Goal: Task Accomplishment & Management: Complete application form

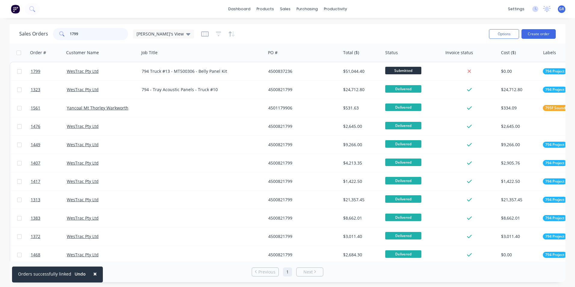
drag, startPoint x: 79, startPoint y: 33, endPoint x: 59, endPoint y: 33, distance: 20.1
click at [59, 33] on div "1799" at bounding box center [90, 34] width 75 height 12
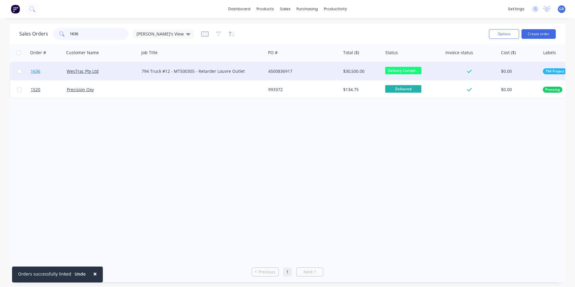
type input "1636"
click at [37, 72] on span "1636" at bounding box center [36, 71] width 10 height 6
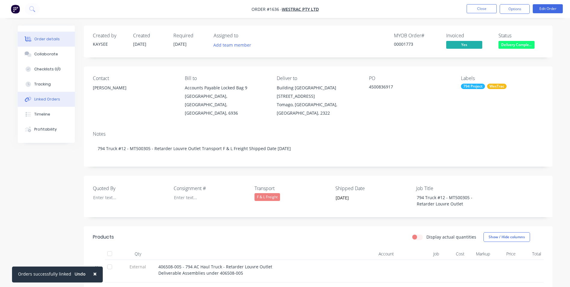
click at [50, 99] on div "Linked Orders" at bounding box center [47, 98] width 26 height 5
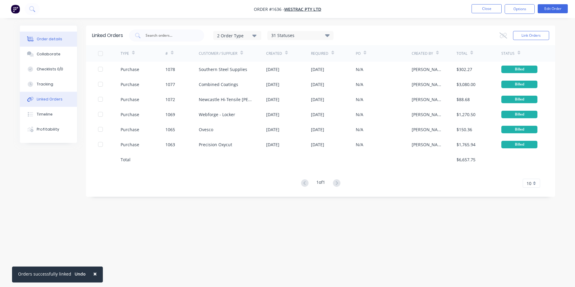
click at [49, 40] on div "Order details" at bounding box center [50, 38] width 26 height 5
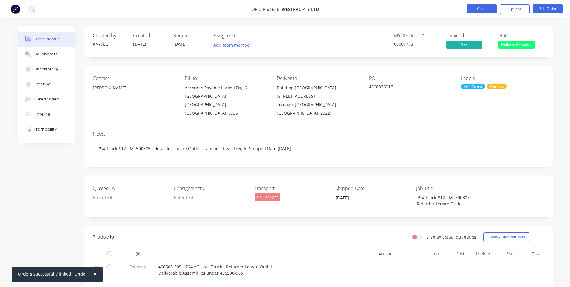
click at [479, 8] on button "Close" at bounding box center [482, 8] width 30 height 9
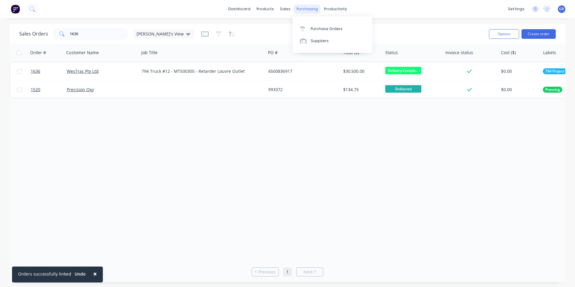
click at [303, 6] on div "purchasing" at bounding box center [306, 9] width 27 height 9
click at [324, 27] on div "Purchase Orders" at bounding box center [326, 28] width 32 height 5
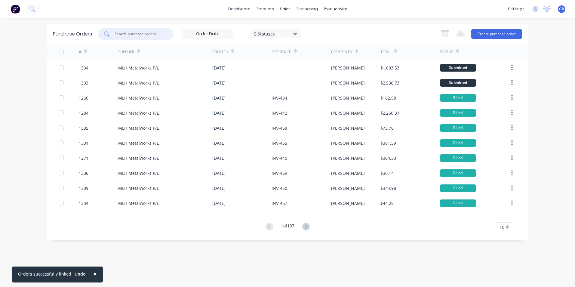
click at [123, 32] on input "text" at bounding box center [139, 34] width 50 height 6
click at [141, 33] on input "text" at bounding box center [139, 34] width 50 height 6
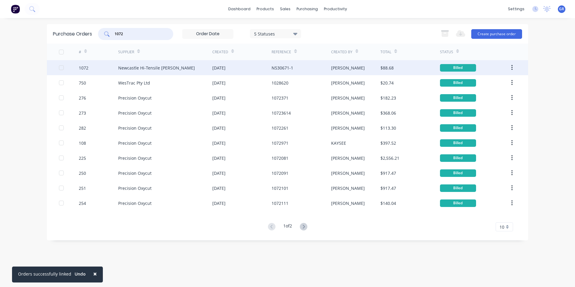
type input "1072"
click at [85, 67] on div "1072" at bounding box center [84, 68] width 10 height 6
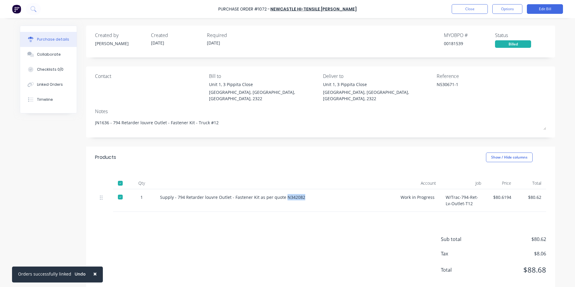
drag, startPoint x: 299, startPoint y: 190, endPoint x: 281, endPoint y: 193, distance: 17.6
click at [281, 194] on div "Supply - 794 Retarder louvre Outlet - Fastener Kit as per quote N342082" at bounding box center [275, 197] width 231 height 6
drag, startPoint x: 281, startPoint y: 193, endPoint x: 286, endPoint y: 191, distance: 5.2
copy div "N342082"
type textarea "x"
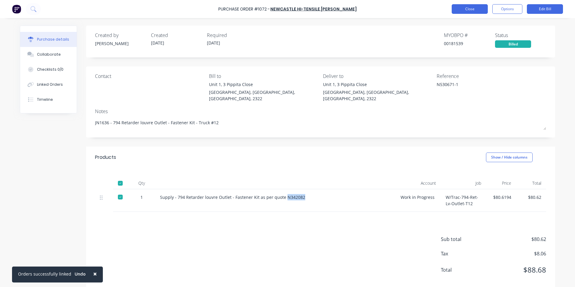
click at [467, 9] on button "Close" at bounding box center [469, 9] width 36 height 10
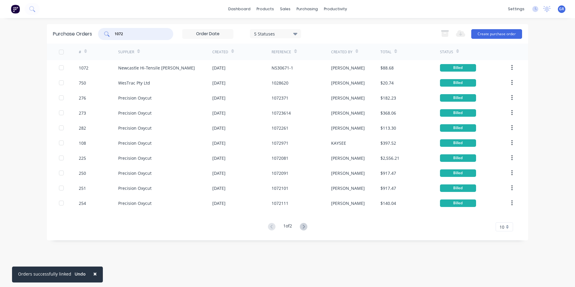
drag, startPoint x: 130, startPoint y: 35, endPoint x: 111, endPoint y: 34, distance: 19.3
click at [111, 34] on div "1072" at bounding box center [135, 34] width 75 height 12
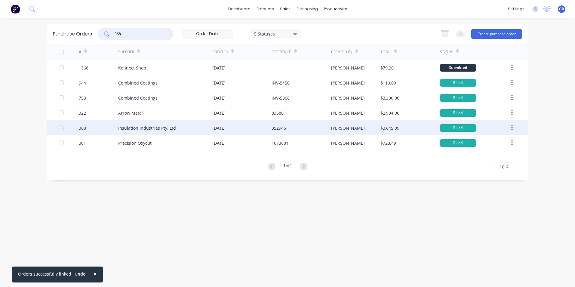
type input "368"
click at [83, 128] on div "368" at bounding box center [82, 128] width 7 height 6
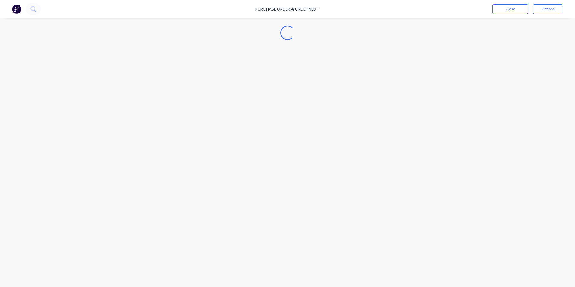
type textarea "x"
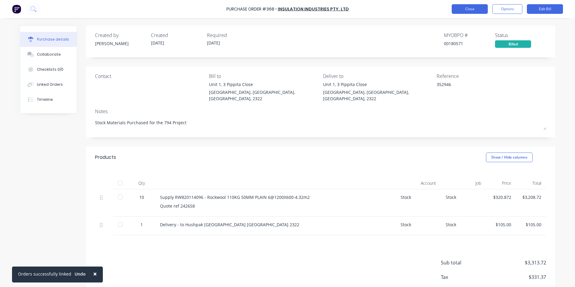
click at [468, 9] on button "Close" at bounding box center [469, 9] width 36 height 10
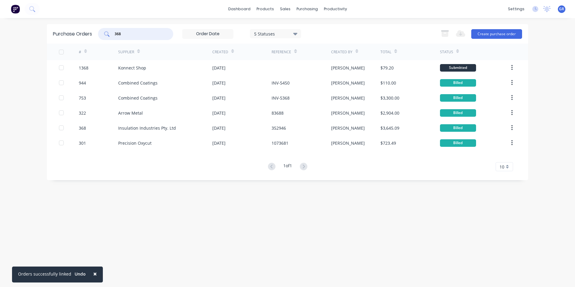
drag, startPoint x: 125, startPoint y: 32, endPoint x: 110, endPoint y: 32, distance: 14.8
click at [110, 32] on div "368" at bounding box center [135, 34] width 75 height 12
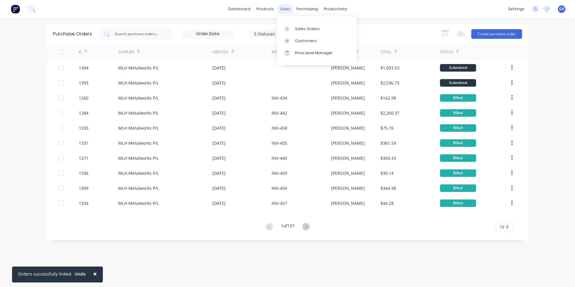
drag, startPoint x: 282, startPoint y: 9, endPoint x: 285, endPoint y: 11, distance: 3.7
click at [282, 9] on div "sales" at bounding box center [285, 9] width 17 height 9
click at [300, 28] on div "Sales Orders" at bounding box center [307, 28] width 25 height 5
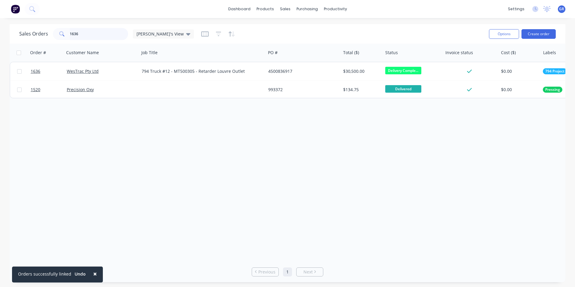
drag, startPoint x: 82, startPoint y: 32, endPoint x: 65, endPoint y: 33, distance: 16.9
click at [65, 33] on div "1636" at bounding box center [90, 34] width 75 height 12
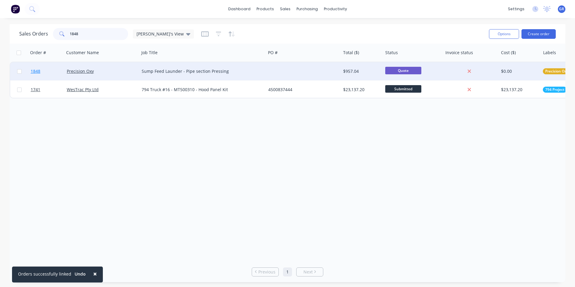
type input "1848"
click at [38, 72] on span "1848" at bounding box center [36, 71] width 10 height 6
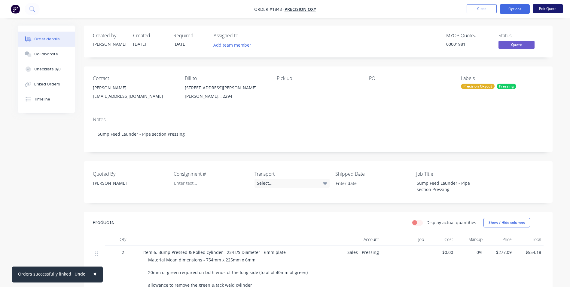
click at [546, 7] on button "Edit Quote" at bounding box center [548, 8] width 30 height 9
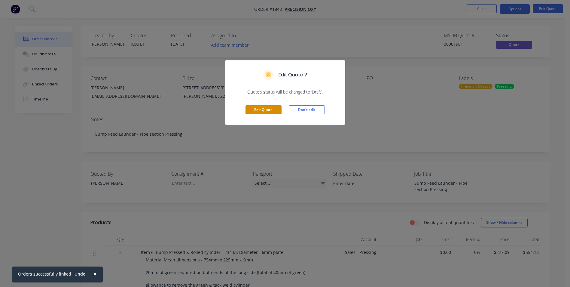
click at [266, 108] on button "Edit Quote" at bounding box center [263, 109] width 36 height 9
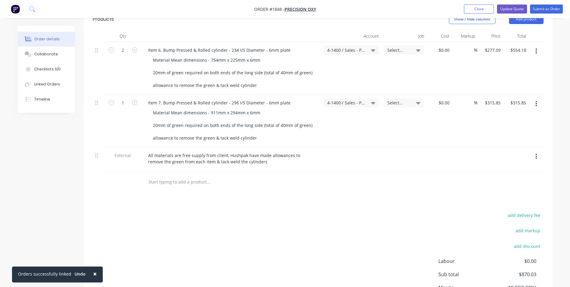
scroll to position [180, 0]
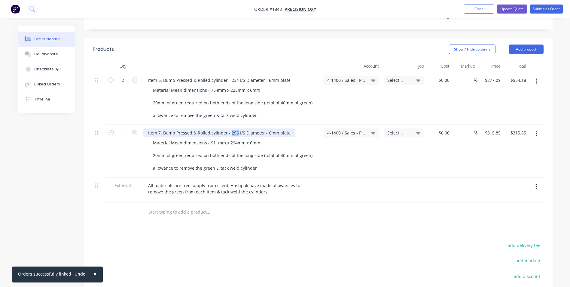
drag, startPoint x: 235, startPoint y: 126, endPoint x: 230, endPoint y: 127, distance: 5.7
click at [230, 128] on div "Item 7. Bump Pressed & Rolled cylinder - 296 I/S Diameter - 6mm plate" at bounding box center [219, 132] width 152 height 9
click at [515, 8] on button "Update Quote" at bounding box center [512, 9] width 30 height 9
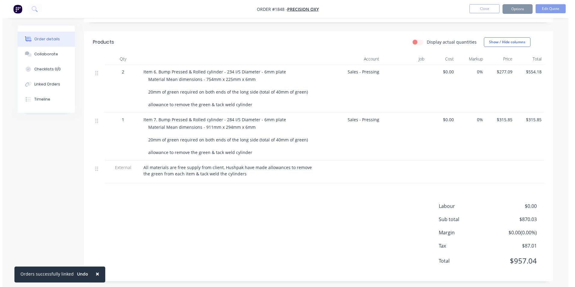
scroll to position [0, 0]
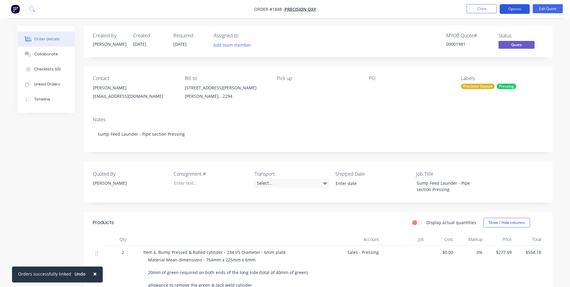
click at [516, 11] on button "Options" at bounding box center [515, 9] width 30 height 10
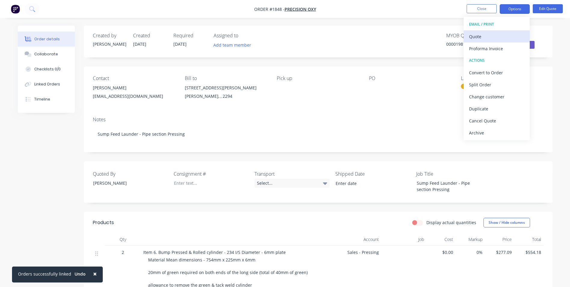
click at [481, 37] on div "Quote" at bounding box center [496, 36] width 55 height 9
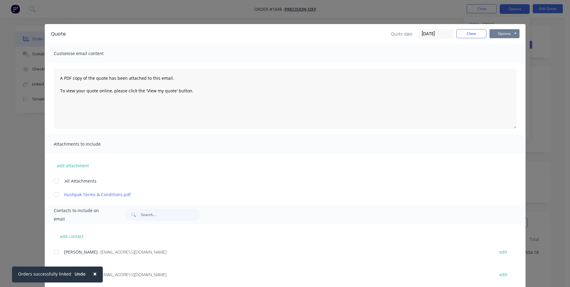
click at [500, 33] on button "Options" at bounding box center [504, 33] width 30 height 9
click at [501, 53] on button "Print" at bounding box center [508, 54] width 38 height 10
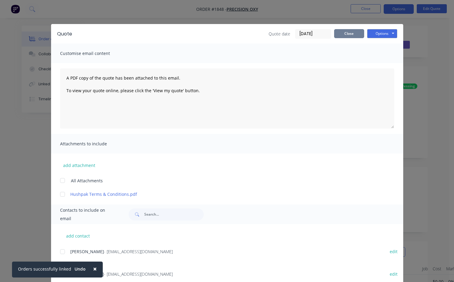
click at [340, 34] on button "Close" at bounding box center [349, 33] width 30 height 9
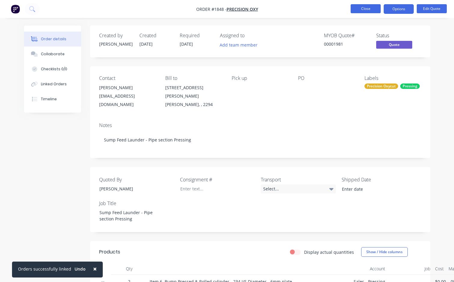
click at [364, 8] on button "Close" at bounding box center [366, 8] width 30 height 9
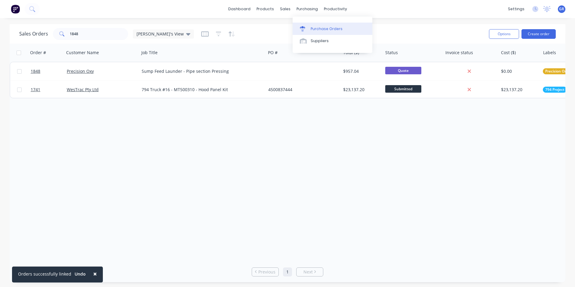
click at [321, 26] on div "Purchase Orders" at bounding box center [326, 28] width 32 height 5
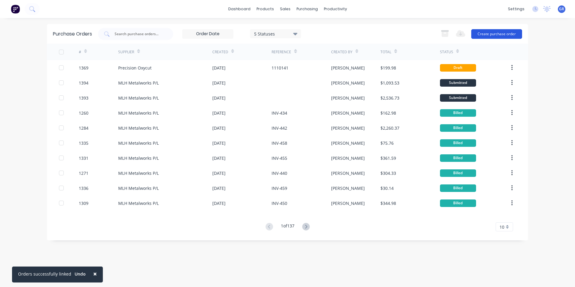
click at [498, 35] on button "Create purchase order" at bounding box center [496, 34] width 51 height 10
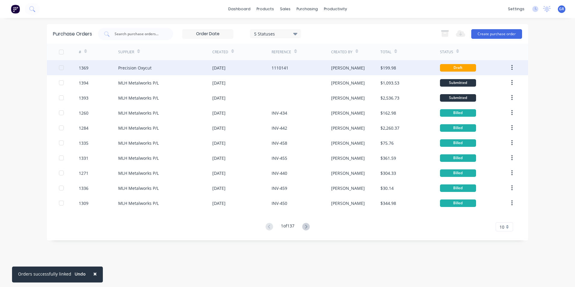
click at [87, 68] on div "1369" at bounding box center [84, 68] width 10 height 6
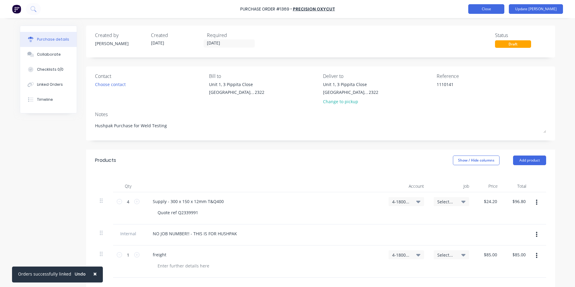
type textarea "x"
click at [503, 10] on button "Close" at bounding box center [486, 9] width 36 height 10
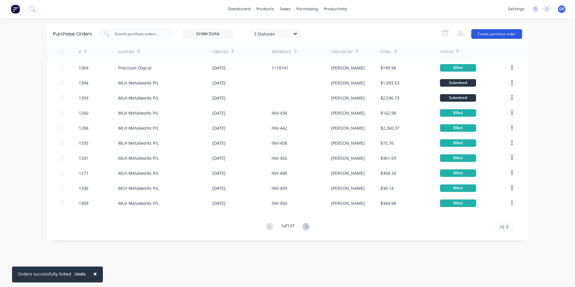
click at [495, 31] on button "Create purchase order" at bounding box center [496, 34] width 51 height 10
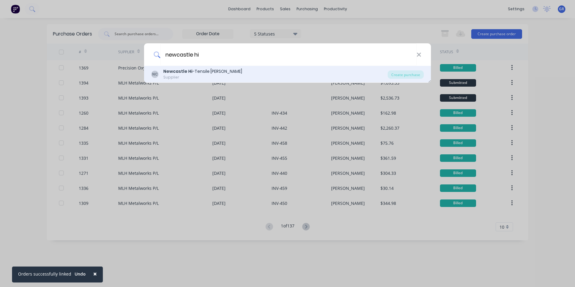
type input "newcastle hi"
click at [166, 72] on b "Newcastle Hi" at bounding box center [177, 71] width 29 height 6
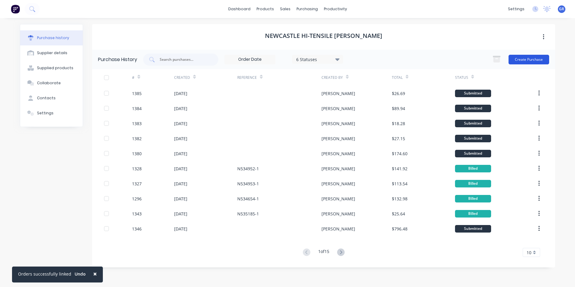
click at [533, 57] on button "Create Purchase" at bounding box center [528, 60] width 41 height 10
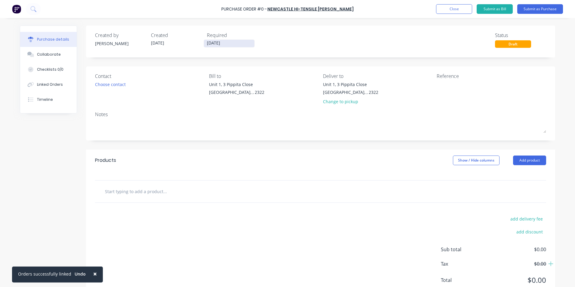
click at [227, 44] on input "[DATE]" at bounding box center [229, 44] width 50 height 8
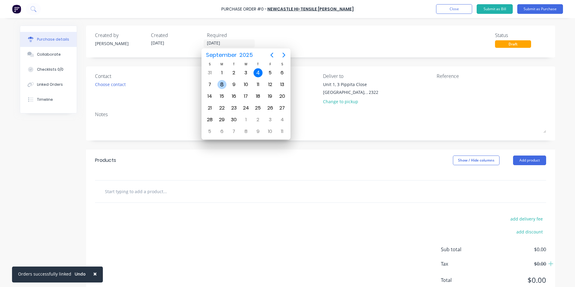
click at [222, 83] on div "8" at bounding box center [221, 84] width 9 height 9
type input "[DATE]"
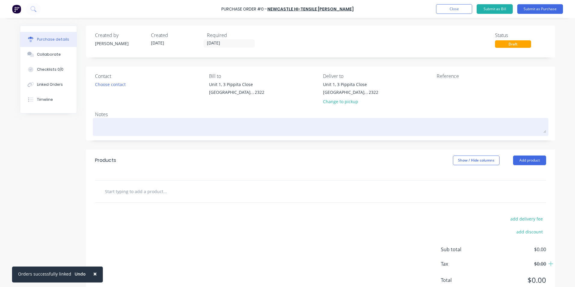
click at [112, 126] on textarea at bounding box center [320, 126] width 451 height 14
type textarea "x"
type textarea "J"
type textarea "x"
type textarea "JN"
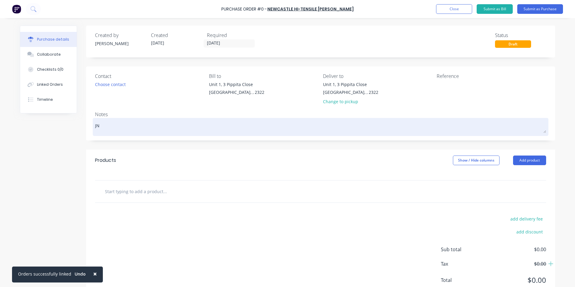
type textarea "x"
type textarea "JN1"
type textarea "x"
type textarea "JN17"
type textarea "x"
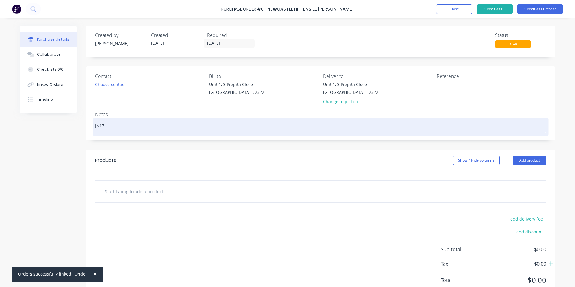
type textarea "JN170"
type textarea "x"
type textarea "JN1709"
type textarea "x"
type textarea "JN1709"
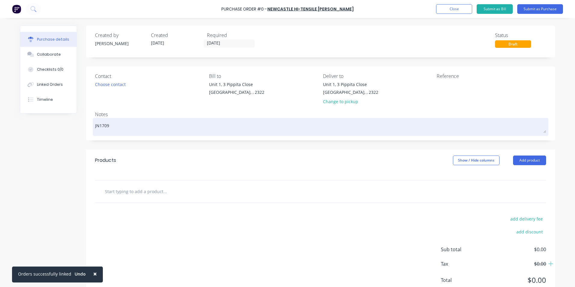
type textarea "x"
type textarea "JN1709 -"
type textarea "x"
type textarea "JN1709 -"
type textarea "x"
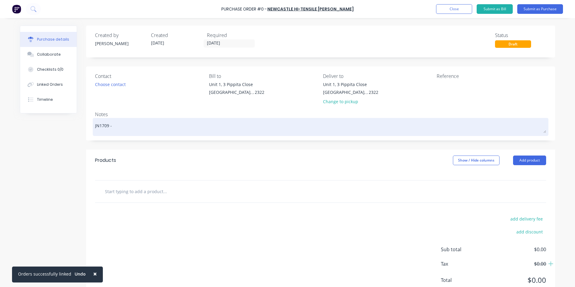
type textarea "JN1709 - D"
type textarea "x"
type textarea "JN1709 - D1"
type textarea "x"
type textarea "JN1709 - D11"
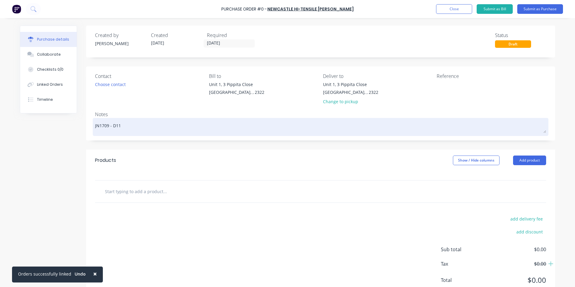
type textarea "x"
type textarea "JN1709 - D11"
type textarea "x"
type textarea "JN1709 - D11 K"
type textarea "x"
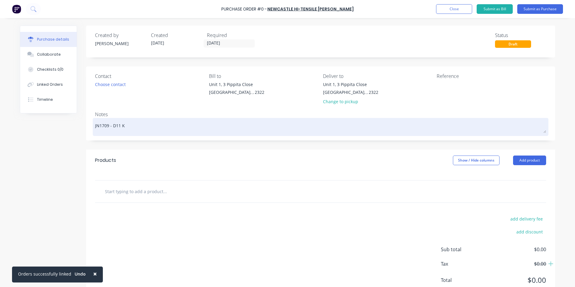
type textarea "JN1709 - D11 KS"
type textarea "x"
type textarea "JN1709 - D11 KSN"
type textarea "x"
type textarea "JN1709 - D11 KSN"
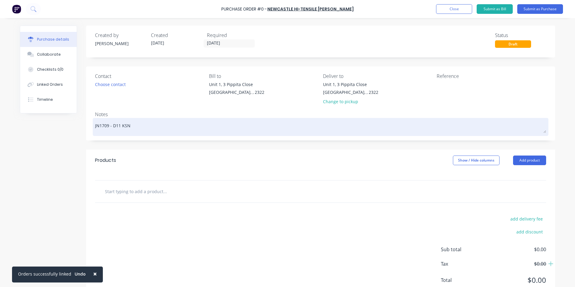
type textarea "x"
type textarea "JN1709 - D11 KSN S"
type textarea "x"
type textarea "JN1709 - D11 KSN St"
type textarea "x"
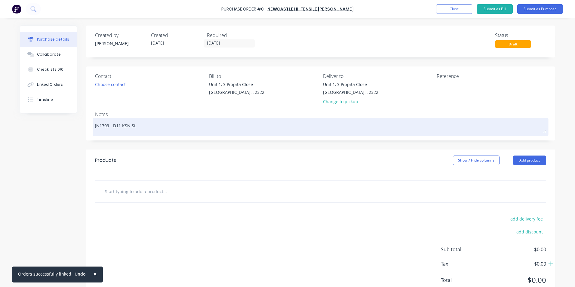
type textarea "JN1709 - D11 KSN Sta"
type textarea "x"
type textarea "JN1709 - D11 KSN [PERSON_NAME]"
type textarea "x"
type textarea "JN1709 - D11 KSN Stand"
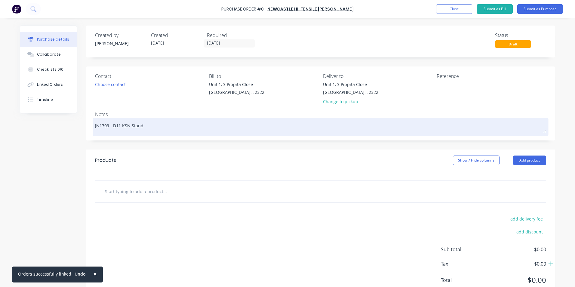
type textarea "x"
type textarea "JN1709 - D11 KSN Stands"
type textarea "x"
type textarea "JN1709 - D11 KSN Stands"
type textarea "x"
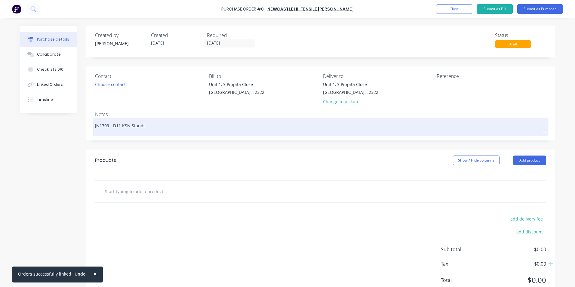
type textarea "JN1709 - D11 KSN Stands -"
type textarea "x"
type textarea "JN1709 - D11 KSN Stands -"
type textarea "x"
type textarea "JN1709 - D11 KSN Stands - H"
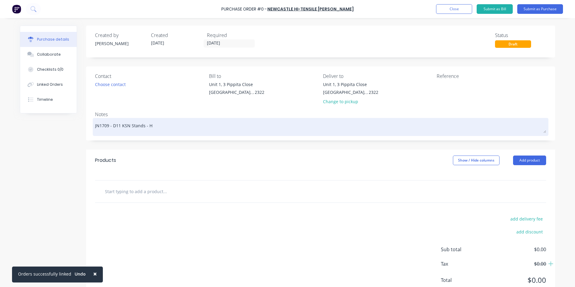
type textarea "x"
type textarea "JN1709 - D11 KSN Stands - Ha"
type textarea "x"
type textarea "JN1709 - D11 KSN Stands - Har"
type textarea "x"
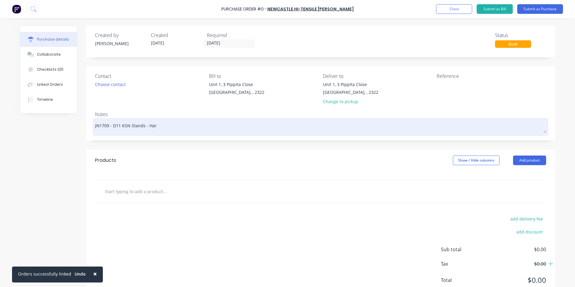
type textarea "JN1709 - D11 KSN Stands - Hard"
type textarea "x"
type textarea "JN1709 - D11 KSN Stands - Hardw"
type textarea "x"
type textarea "JN1709 - D11 KSN Stands - Hardwa"
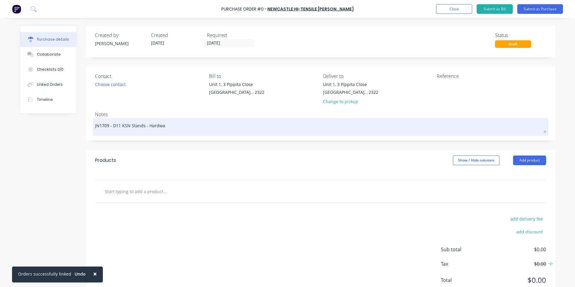
type textarea "x"
type textarea "JN1709 - D11 KSN Stands - Hardwar"
type textarea "x"
type textarea "JN1709 - D11 KSN Stands - Hardware"
type textarea "x"
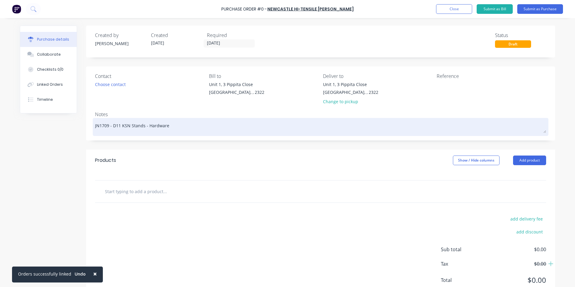
type textarea "JN1709 - D11 KSN Stands - Hardware"
type textarea "x"
type textarea "JN1709 - D11 KSN Stands - Hardware &"
type textarea "x"
type textarea "JN1709 - D11 KSN Stands - Hardware &"
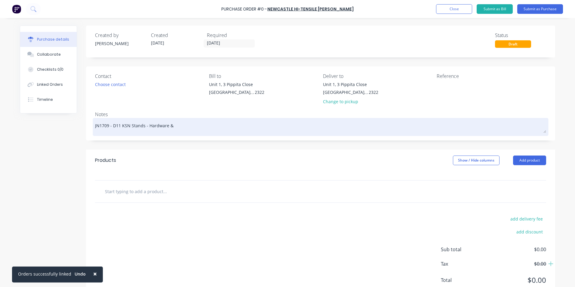
type textarea "x"
type textarea "JN1709 - D11 KSN Stands - Hardware & F"
type textarea "x"
type textarea "JN1709 - D11 KSN Stands - Hardware & Fa"
type textarea "x"
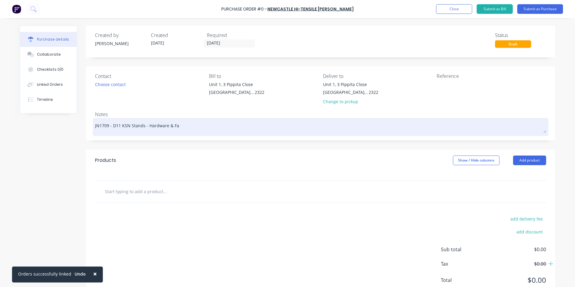
type textarea "JN1709 - D11 KSN Stands - Hardware & Fas"
type textarea "x"
type textarea "JN1709 - D11 KSN Stands - Hardware & Fast"
type textarea "x"
type textarea "JN1709 - D11 KSN Stands - Hardware & Faste"
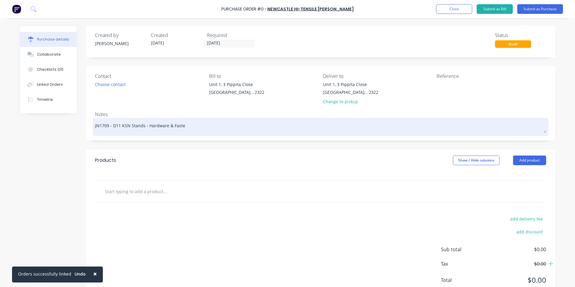
type textarea "x"
type textarea "JN1709 - D11 KSN Stands - Hardware & Fasten"
type textarea "x"
type textarea "JN1709 - D11 KSN Stands - Hardware & Fastene"
type textarea "x"
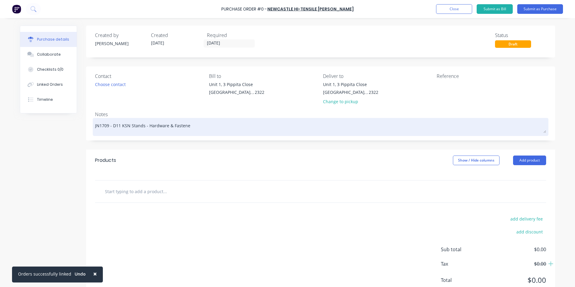
type textarea "JN1709 - D11 KSN Stands - Hardware & Fastener"
type textarea "x"
type textarea "JN1709 - D11 KSN Stands - Hardware & Fasteners"
type textarea "x"
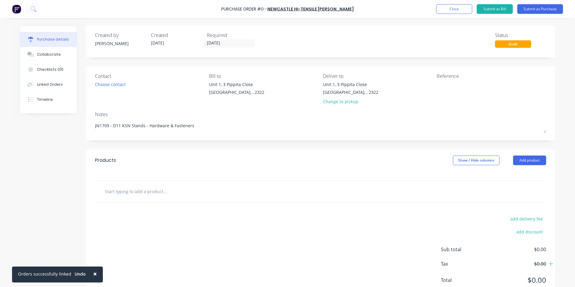
type textarea "JN1709 - D11 KSN Stands - Hardware & Fasteners"
type textarea "x"
type textarea "JN1709 - D11 KSN Stands - Hardware & Fasteners"
click at [125, 191] on input "text" at bounding box center [165, 191] width 120 height 12
type textarea "x"
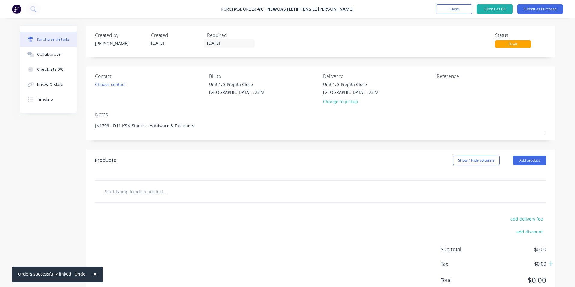
type input "S"
type textarea "x"
type input "Su"
type textarea "x"
type input "Sup"
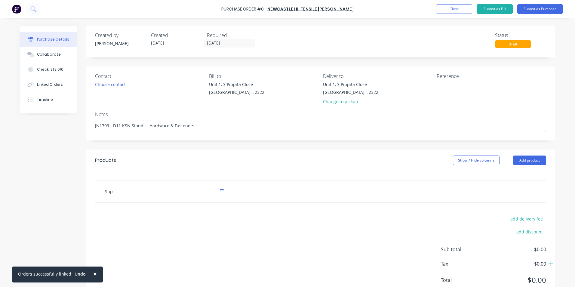
type textarea "x"
type input "Supp"
type textarea "x"
type input "Suppl"
type textarea "x"
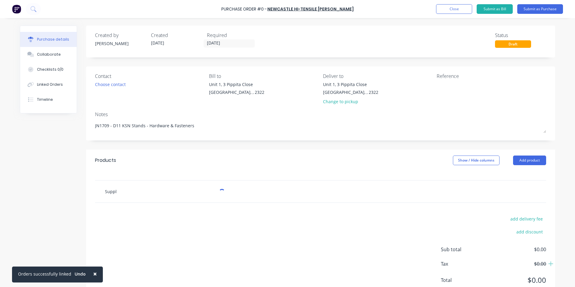
type input "Supply"
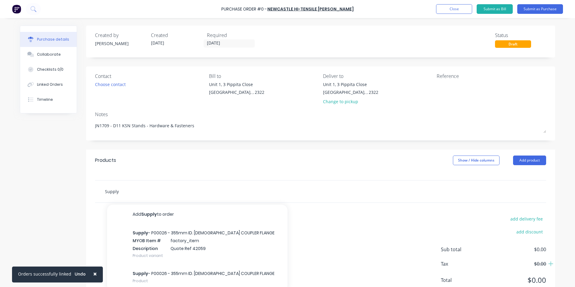
type textarea "x"
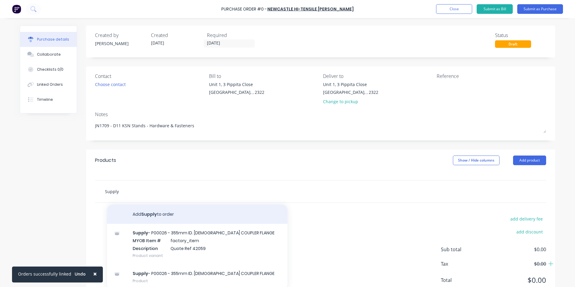
type input "Supply"
click at [155, 214] on button "Add Supply to order" at bounding box center [197, 213] width 180 height 19
type textarea "x"
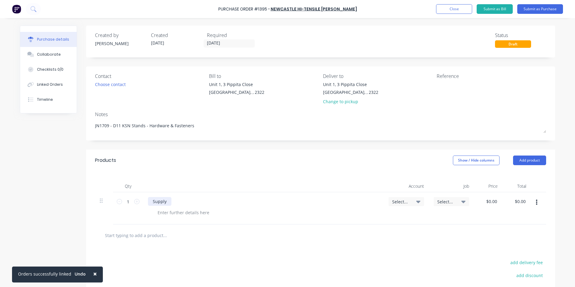
type textarea "x"
click at [166, 201] on div "Supply" at bounding box center [159, 201] width 23 height 9
click at [93, 273] on span "×" at bounding box center [95, 273] width 4 height 8
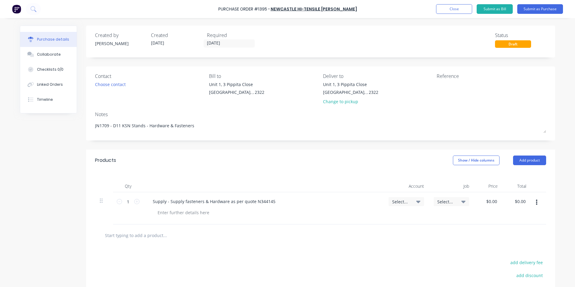
click at [397, 200] on span "Select..." at bounding box center [401, 201] width 18 height 6
type textarea "x"
click at [382, 220] on input at bounding box center [386, 219] width 62 height 12
type input "1-14"
click at [400, 262] on div "1-1400 / Work in Progress - Materials" at bounding box center [382, 262] width 84 height 12
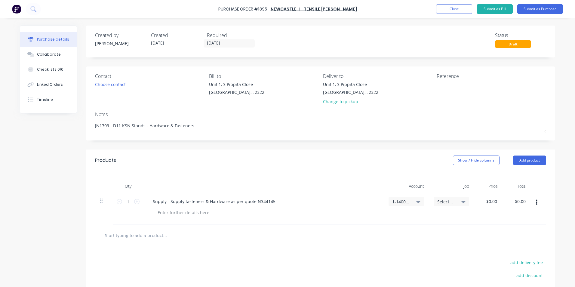
click at [445, 199] on span "Select..." at bounding box center [446, 201] width 18 height 6
type textarea "x"
click at [420, 219] on input at bounding box center [432, 219] width 62 height 12
type input "1709"
click at [427, 246] on div "1709 / W/Trac - KSN D11 Stands" at bounding box center [427, 246] width 84 height 12
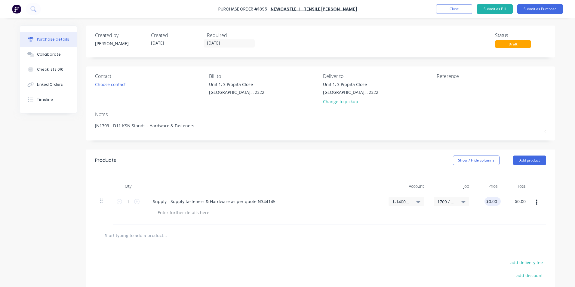
type textarea "x"
type input "0.0000"
click at [492, 201] on input "0.0000" at bounding box center [490, 201] width 16 height 9
type textarea "x"
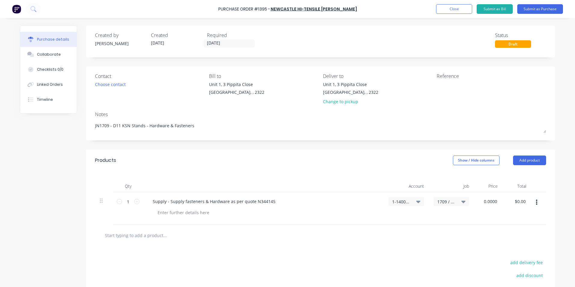
type input "$0.00"
type textarea "x"
type input "0"
click at [491, 201] on input "0" at bounding box center [491, 201] width 14 height 9
type textarea "x"
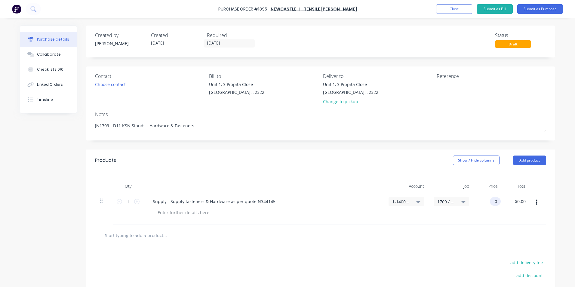
click at [491, 201] on input "0" at bounding box center [493, 201] width 8 height 9
type input "293.1348"
type textarea "x"
type input "$293.1348"
type input "$293.13"
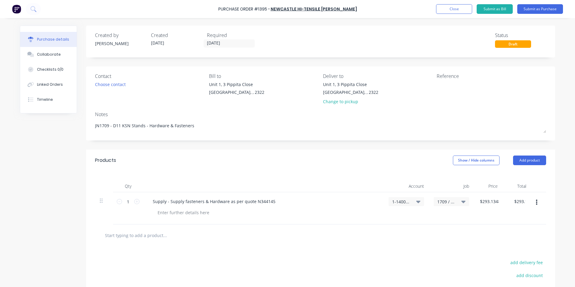
click at [498, 217] on div "$293.1348 293.1348" at bounding box center [489, 208] width 30 height 32
click at [539, 8] on button "Submit as Purchase" at bounding box center [540, 9] width 46 height 10
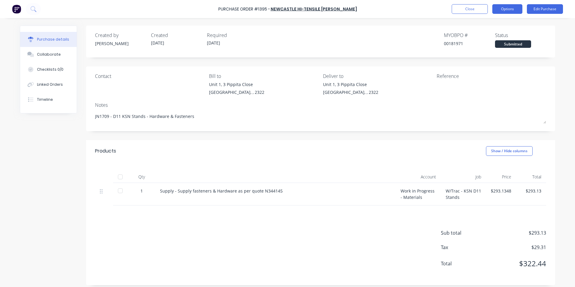
click at [507, 10] on button "Options" at bounding box center [507, 9] width 30 height 10
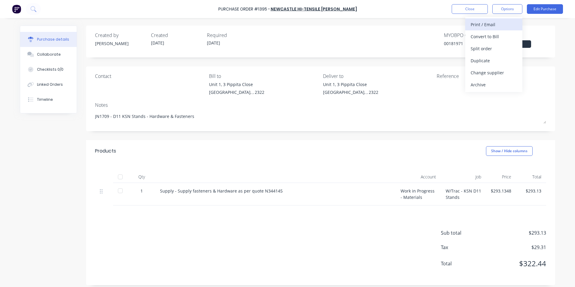
click at [485, 26] on div "Print / Email" at bounding box center [493, 24] width 46 height 9
click at [478, 36] on div "With pricing" at bounding box center [493, 36] width 46 height 9
type textarea "x"
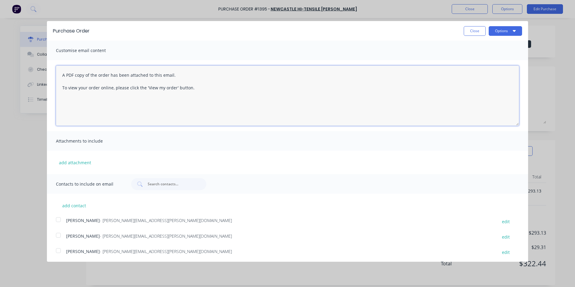
drag, startPoint x: 195, startPoint y: 87, endPoint x: 54, endPoint y: 73, distance: 141.3
click at [54, 73] on div "A PDF copy of the order has been attached to this email. To view your order onl…" at bounding box center [287, 95] width 481 height 71
type textarea "Hi Sales, PO attached as per quote, please proceed any issues, let me know Rega…"
click at [67, 160] on button "add attachment" at bounding box center [75, 162] width 38 height 9
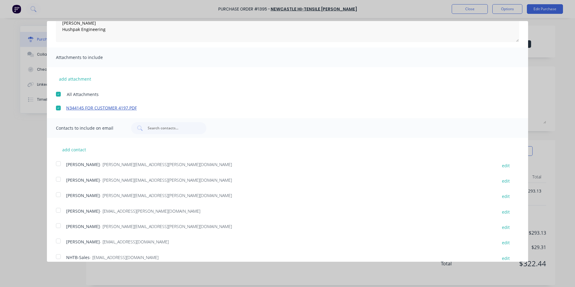
scroll to position [107, 0]
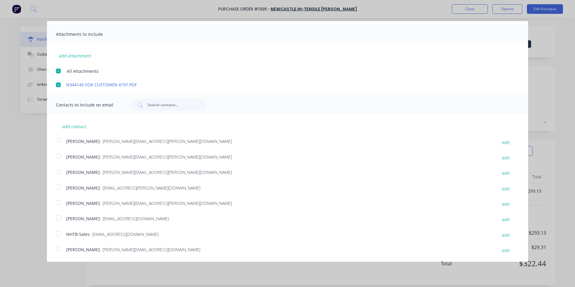
click at [59, 171] on div at bounding box center [58, 171] width 12 height 12
click at [57, 234] on div at bounding box center [58, 233] width 12 height 12
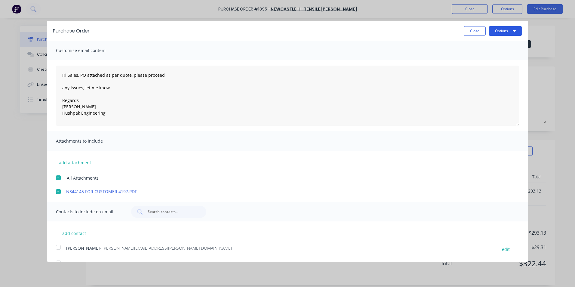
click at [499, 32] on button "Options" at bounding box center [504, 31] width 33 height 10
click at [472, 58] on div "Email" at bounding box center [493, 58] width 46 height 9
type textarea "x"
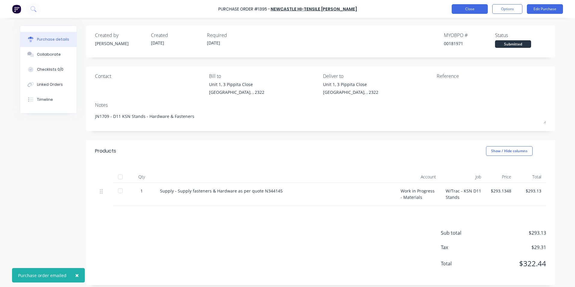
click at [469, 11] on button "Close" at bounding box center [469, 9] width 36 height 10
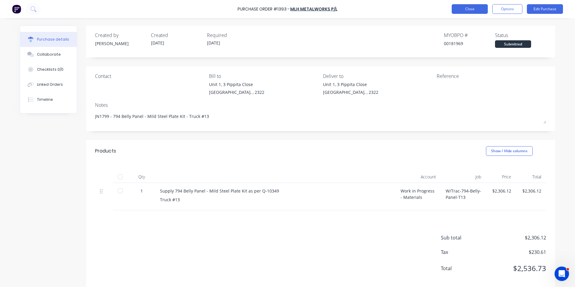
click at [471, 8] on button "Close" at bounding box center [469, 9] width 36 height 10
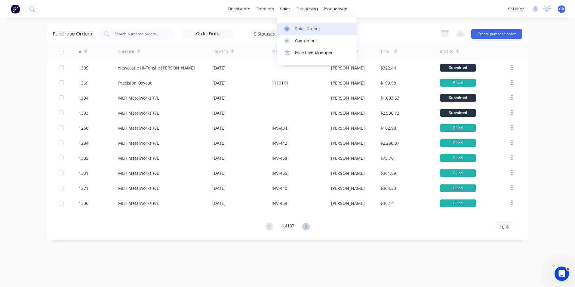
click at [308, 28] on div "Sales Orders" at bounding box center [307, 28] width 25 height 5
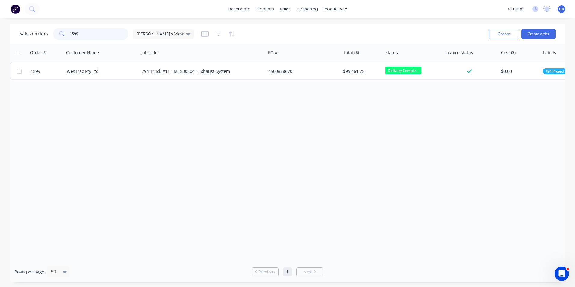
drag, startPoint x: 84, startPoint y: 32, endPoint x: 55, endPoint y: 33, distance: 28.6
click at [55, 33] on div "1599" at bounding box center [90, 34] width 75 height 12
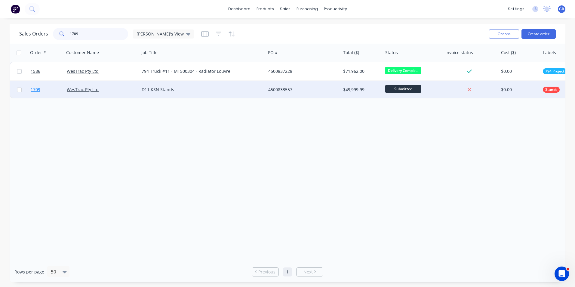
type input "1709"
click at [35, 88] on span "1709" at bounding box center [36, 90] width 10 height 6
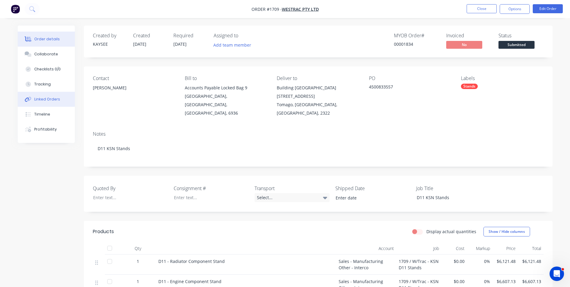
click at [44, 98] on div "Linked Orders" at bounding box center [47, 98] width 26 height 5
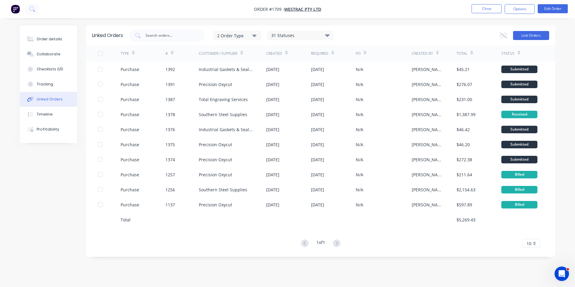
click at [529, 33] on button "Link Orders" at bounding box center [531, 35] width 36 height 9
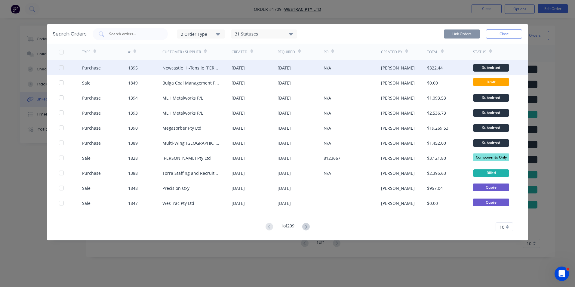
click at [62, 68] on div at bounding box center [61, 68] width 12 height 12
click at [462, 31] on button "Link Orders" at bounding box center [461, 33] width 36 height 9
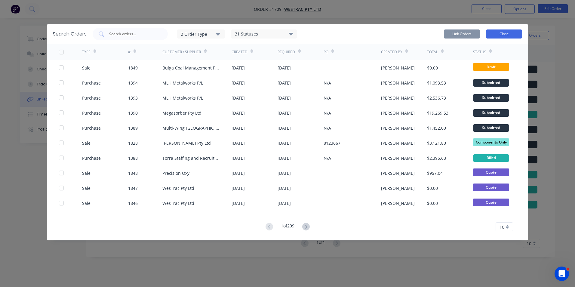
click at [503, 35] on button "Close" at bounding box center [504, 33] width 36 height 9
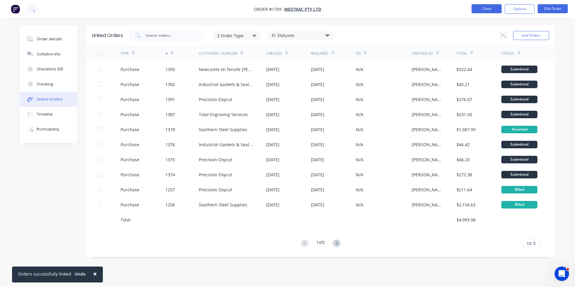
click at [486, 8] on button "Close" at bounding box center [486, 8] width 30 height 9
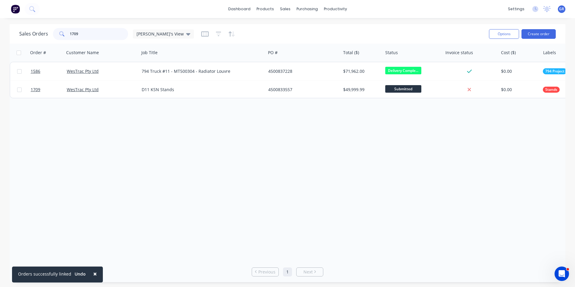
drag, startPoint x: 78, startPoint y: 33, endPoint x: 61, endPoint y: 33, distance: 17.4
click at [61, 33] on div "1709" at bounding box center [90, 34] width 75 height 12
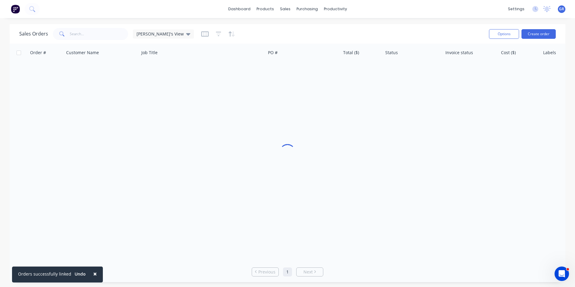
click at [147, 131] on div at bounding box center [287, 153] width 555 height 218
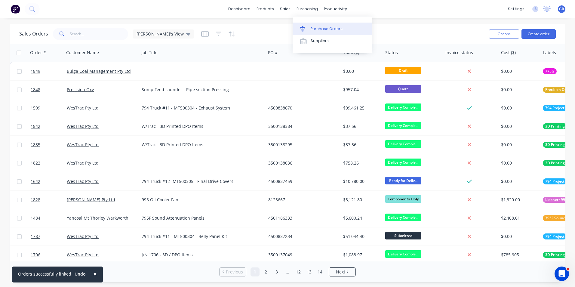
click at [321, 27] on div "Purchase Orders" at bounding box center [326, 28] width 32 height 5
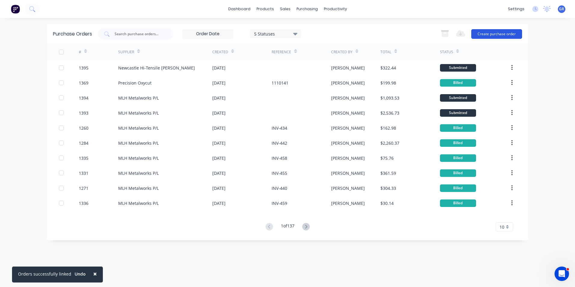
click at [500, 33] on button "Create purchase order" at bounding box center [496, 34] width 51 height 10
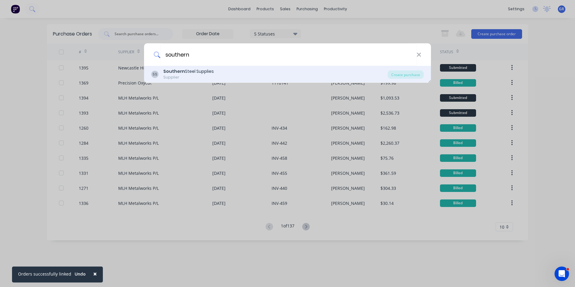
type input "southern"
click at [169, 72] on b "Southern" at bounding box center [174, 71] width 22 height 6
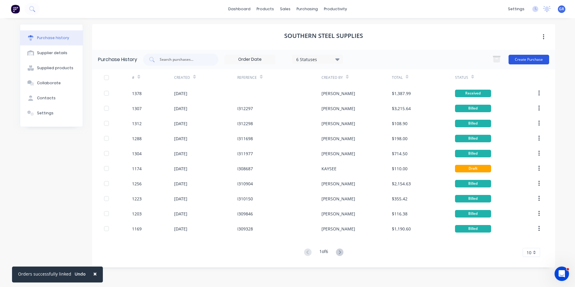
click at [529, 59] on button "Create Purchase" at bounding box center [528, 60] width 41 height 10
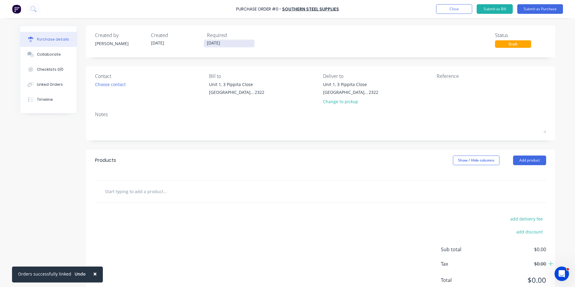
click at [211, 43] on input "[DATE]" at bounding box center [229, 44] width 50 height 8
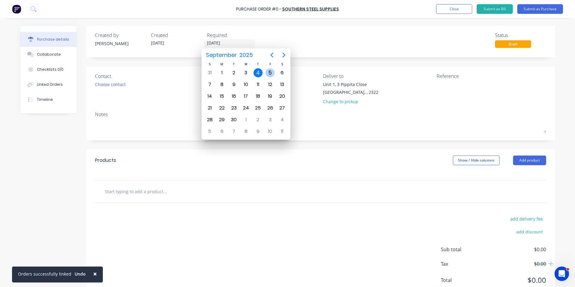
click at [269, 71] on div "5" at bounding box center [269, 72] width 9 height 9
type input "05/09/25"
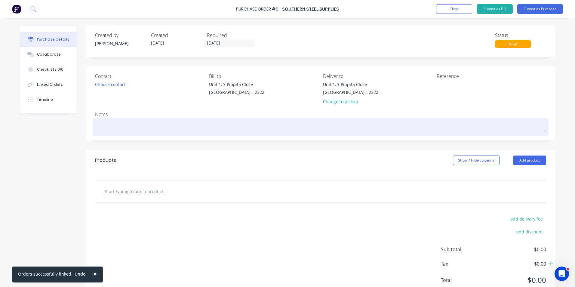
click at [117, 123] on textarea at bounding box center [320, 126] width 451 height 14
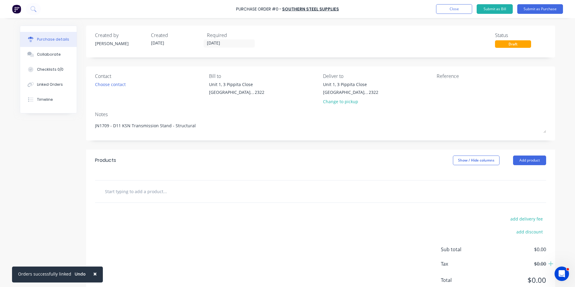
type textarea "JN1709 - D11 KSN Transmission Stand - Structural"
click at [128, 192] on input "text" at bounding box center [165, 191] width 120 height 12
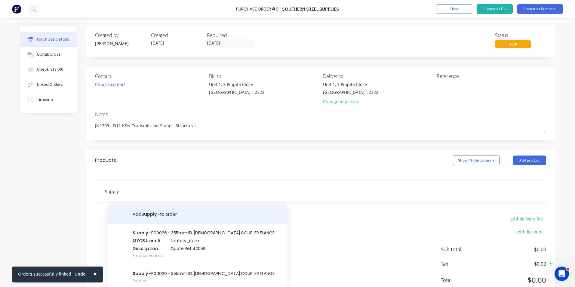
type input "Supply -"
click at [146, 215] on button "Add Supply - to order" at bounding box center [197, 213] width 180 height 19
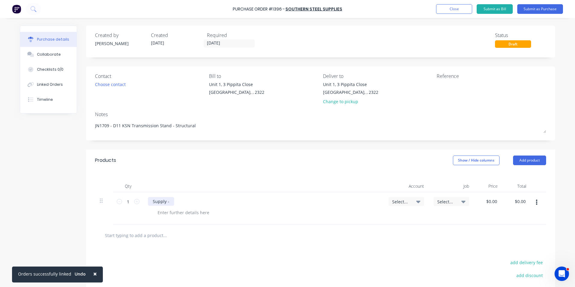
click at [171, 202] on div "Supply -" at bounding box center [161, 201] width 26 height 9
click at [170, 212] on div at bounding box center [183, 212] width 61 height 9
click at [170, 200] on div "Supply -" at bounding box center [161, 201] width 26 height 9
click at [392, 200] on span "Select..." at bounding box center [401, 201] width 18 height 6
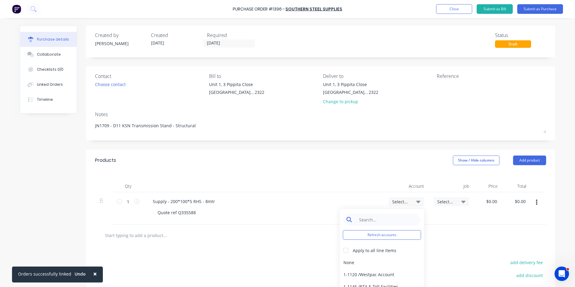
click at [381, 223] on input at bounding box center [386, 219] width 62 height 12
type input "1-14"
click at [382, 262] on div "1-1400 / Work in Progress - Materials" at bounding box center [382, 262] width 84 height 12
click at [444, 200] on span "Select..." at bounding box center [446, 201] width 18 height 6
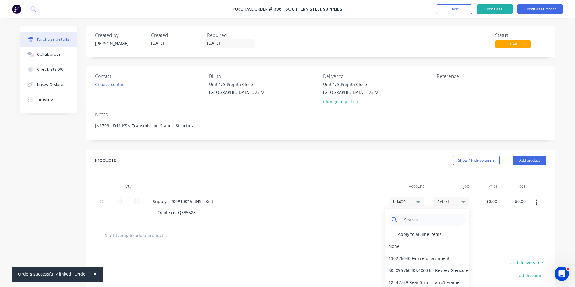
click at [425, 220] on input at bounding box center [432, 219] width 62 height 12
type input "1709"
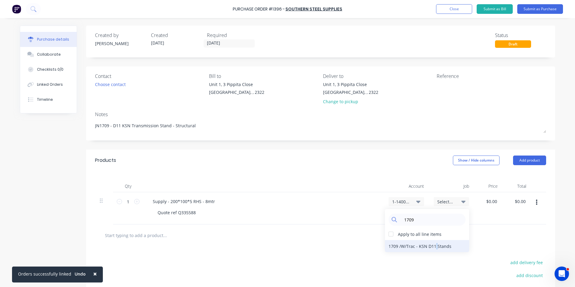
click at [434, 247] on div "1709 / W/Trac - KSN D11 Stands" at bounding box center [427, 246] width 84 height 12
click at [487, 200] on input "0.0000" at bounding box center [491, 201] width 14 height 9
click at [487, 200] on input "0.0000" at bounding box center [490, 201] width 16 height 9
type input "$445.00"
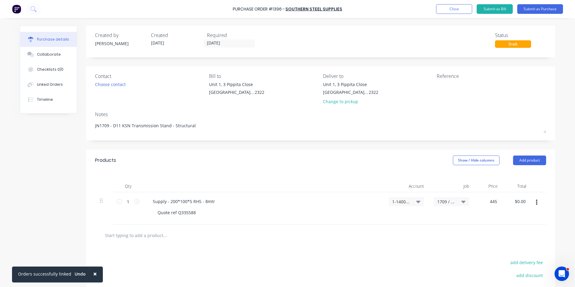
type input "$445.00"
click at [535, 203] on icon "button" at bounding box center [536, 202] width 2 height 5
click at [507, 230] on button "Duplicate" at bounding box center [517, 230] width 51 height 12
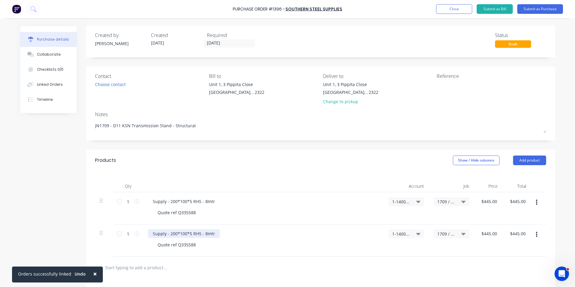
click at [184, 236] on div "Supply - 200*100*5 RHS - 8mtr" at bounding box center [184, 233] width 72 height 9
drag, startPoint x: 212, startPoint y: 233, endPoint x: 168, endPoint y: 233, distance: 44.5
click at [168, 233] on div "Supply - 200*100*5 RHS - 8mtr" at bounding box center [184, 233] width 72 height 9
click at [483, 232] on div "445 445" at bounding box center [488, 240] width 29 height 32
click at [483, 232] on div "$445.00 $445.00" at bounding box center [488, 240] width 29 height 32
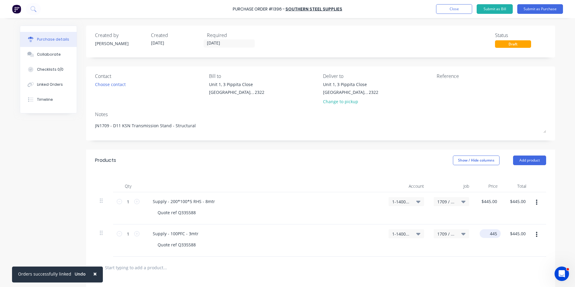
click at [488, 235] on input "445" at bounding box center [488, 233] width 19 height 9
click at [492, 233] on input "445" at bounding box center [493, 233] width 10 height 9
type input "$55.00"
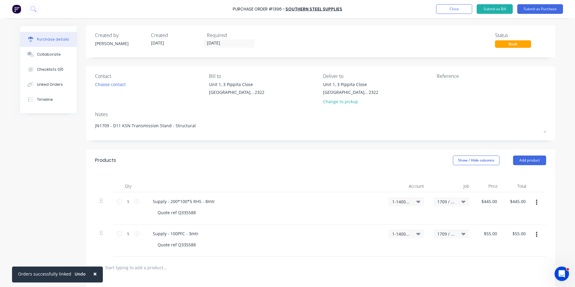
click at [495, 240] on div "$55.00 $55.00" at bounding box center [488, 240] width 29 height 32
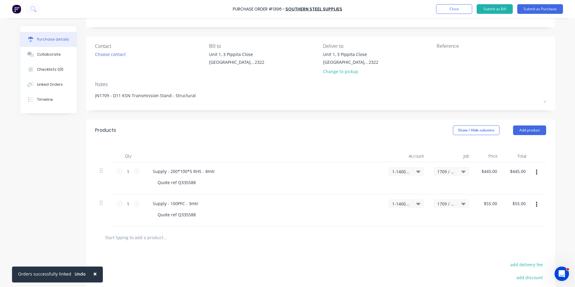
click at [535, 204] on icon "button" at bounding box center [536, 204] width 2 height 5
click at [504, 232] on button "Duplicate" at bounding box center [517, 232] width 51 height 12
drag, startPoint x: 194, startPoint y: 246, endPoint x: 144, endPoint y: 247, distance: 50.2
click at [144, 247] on div "Supply - 100PFC - 3mtr Quote ref Q335588" at bounding box center [263, 242] width 240 height 32
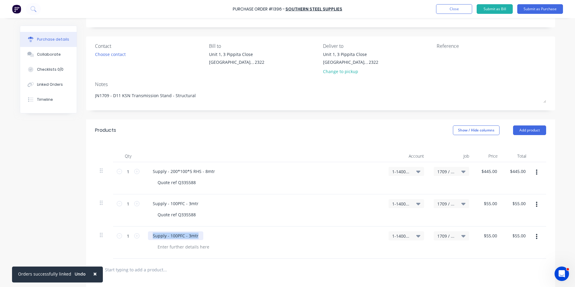
drag, startPoint x: 196, startPoint y: 235, endPoint x: 133, endPoint y: 232, distance: 63.1
click at [133, 232] on div "1 1 Supply - 100PFC - 3mtr 1-1400 / Work in Progress - Materials 1709 / W/Trac …" at bounding box center [320, 242] width 451 height 32
click at [494, 236] on input "55" at bounding box center [490, 235] width 16 height 9
click at [494, 236] on input "55" at bounding box center [493, 235] width 8 height 9
type input "$15.00"
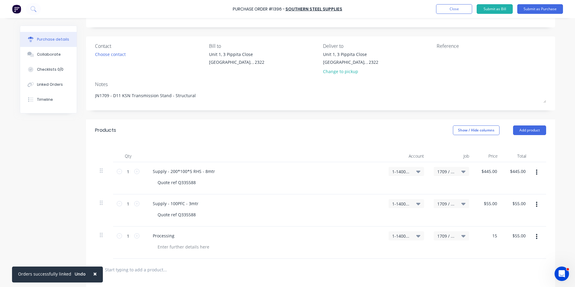
type input "$15.00"
click at [535, 237] on icon "button" at bounding box center [536, 236] width 2 height 5
click at [513, 264] on button "Duplicate" at bounding box center [517, 264] width 51 height 12
drag, startPoint x: 175, startPoint y: 268, endPoint x: 144, endPoint y: 268, distance: 30.7
click at [144, 268] on div "Processing" at bounding box center [263, 274] width 240 height 32
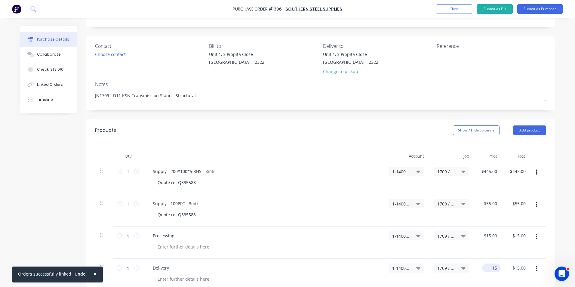
click at [491, 267] on input "15" at bounding box center [490, 267] width 16 height 9
click at [491, 267] on input "15" at bounding box center [493, 267] width 8 height 9
type input "$65.00"
click at [361, 244] on div at bounding box center [266, 246] width 226 height 9
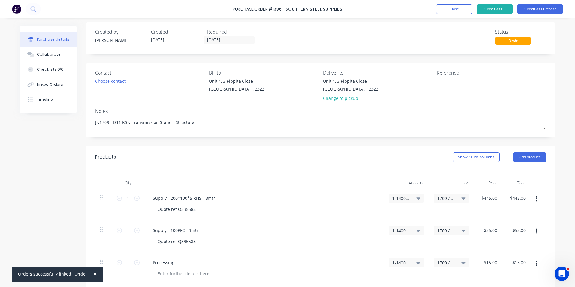
scroll to position [0, 0]
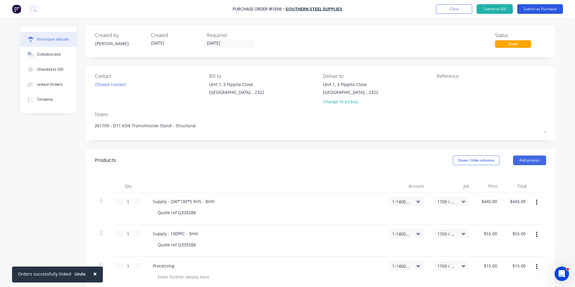
click at [540, 11] on button "Submit as Purchase" at bounding box center [540, 9] width 46 height 10
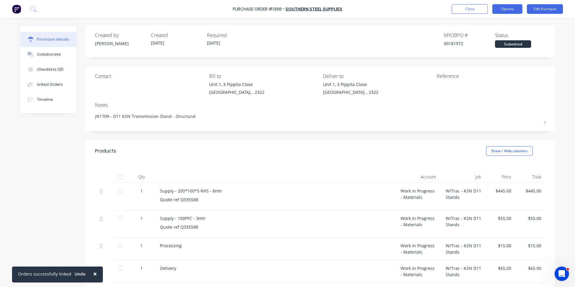
click at [511, 7] on button "Options" at bounding box center [507, 9] width 30 height 10
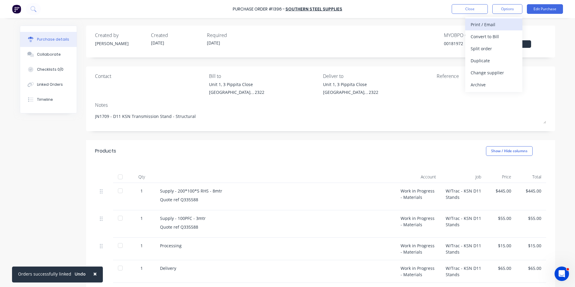
click at [489, 25] on div "Print / Email" at bounding box center [493, 24] width 46 height 9
click at [491, 37] on div "With pricing" at bounding box center [493, 36] width 46 height 9
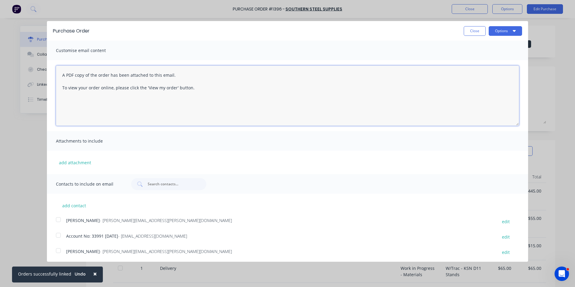
drag, startPoint x: 198, startPoint y: 88, endPoint x: 61, endPoint y: 70, distance: 137.9
click at [61, 70] on textarea "A PDF copy of the order has been attached to this email. To view your order onl…" at bounding box center [287, 96] width 463 height 60
type textarea "Hi Sales, PO attached as per your quote, please proceed any issues, let me know…"
click at [78, 163] on button "add attachment" at bounding box center [75, 162] width 38 height 9
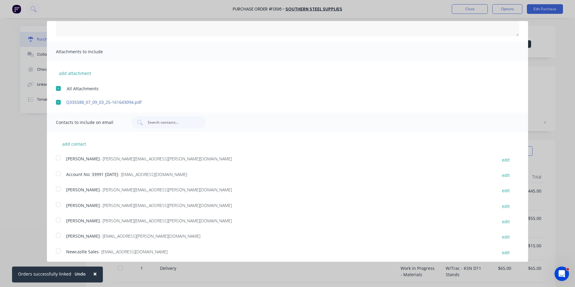
scroll to position [107, 0]
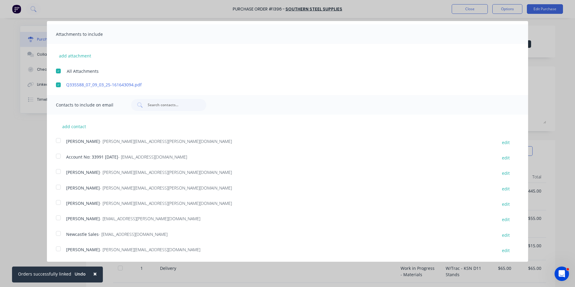
click at [59, 201] on div at bounding box center [58, 202] width 12 height 12
click at [59, 233] on div at bounding box center [58, 233] width 12 height 12
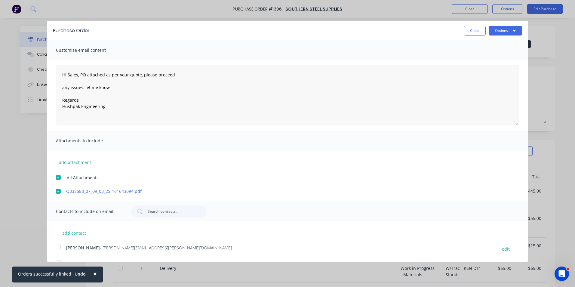
scroll to position [0, 0]
click at [502, 32] on button "Options" at bounding box center [504, 31] width 33 height 10
click at [473, 57] on div "Email" at bounding box center [493, 58] width 46 height 9
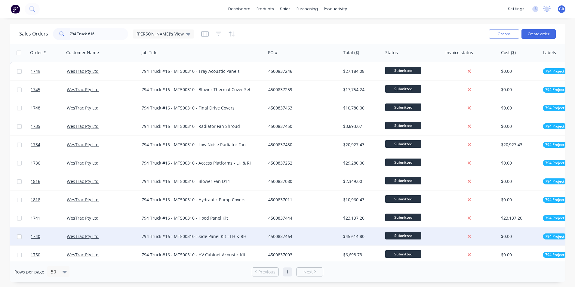
scroll to position [90, 0]
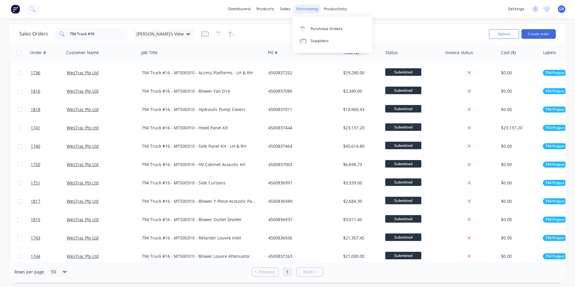
click at [306, 9] on div "purchasing" at bounding box center [306, 9] width 27 height 9
click at [332, 29] on div "Purchase Orders" at bounding box center [326, 28] width 32 height 5
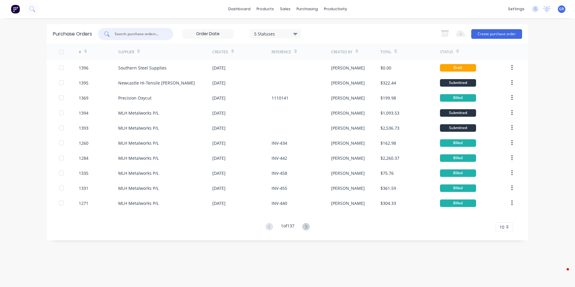
click at [127, 33] on input "text" at bounding box center [139, 34] width 50 height 6
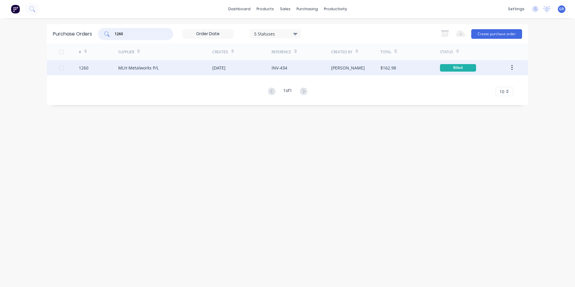
type input "1260"
click at [82, 68] on div "1260" at bounding box center [84, 68] width 10 height 6
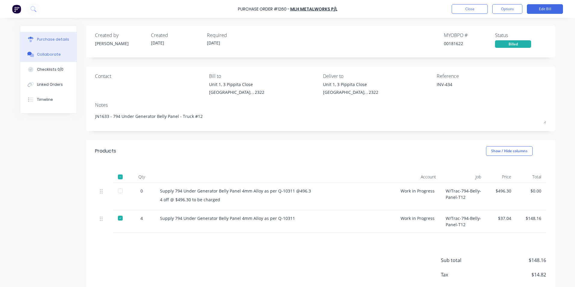
click at [54, 54] on div "Collaborate" at bounding box center [49, 54] width 24 height 5
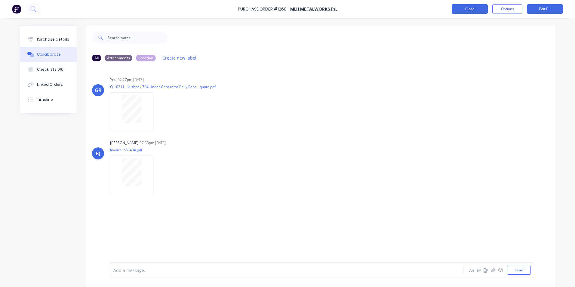
click at [470, 8] on button "Close" at bounding box center [469, 9] width 36 height 10
